Goal: Task Accomplishment & Management: Manage account settings

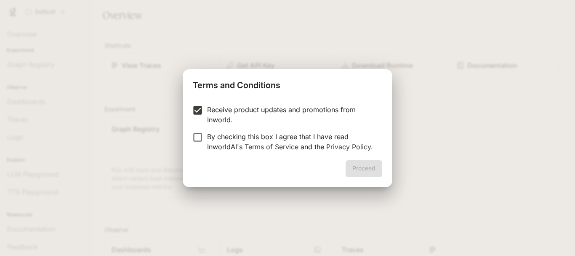
drag, startPoint x: 358, startPoint y: 174, endPoint x: 260, endPoint y: 168, distance: 98.7
click at [358, 175] on div "Proceed" at bounding box center [288, 173] width 210 height 27
click at [359, 166] on button "Proceed" at bounding box center [364, 168] width 37 height 17
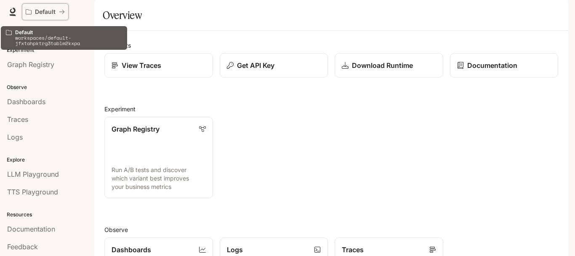
click at [65, 11] on button "Default" at bounding box center [45, 11] width 47 height 17
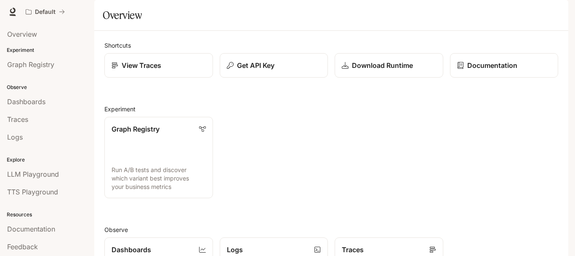
click at [557, 11] on img "button" at bounding box center [557, 12] width 12 height 12
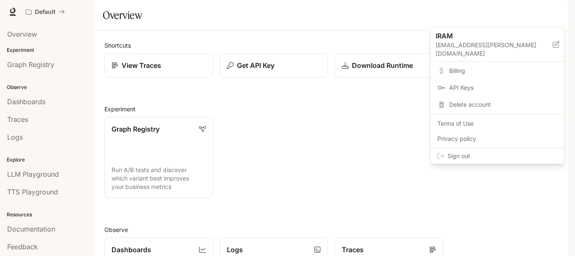
click at [469, 100] on span "Delete account" at bounding box center [503, 104] width 109 height 8
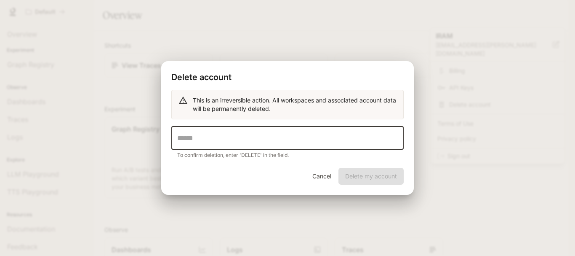
click at [313, 139] on input "text" at bounding box center [287, 138] width 233 height 24
type input "******"
click at [396, 179] on button "Delete my account" at bounding box center [371, 176] width 65 height 17
